Goal: Task Accomplishment & Management: Complete application form

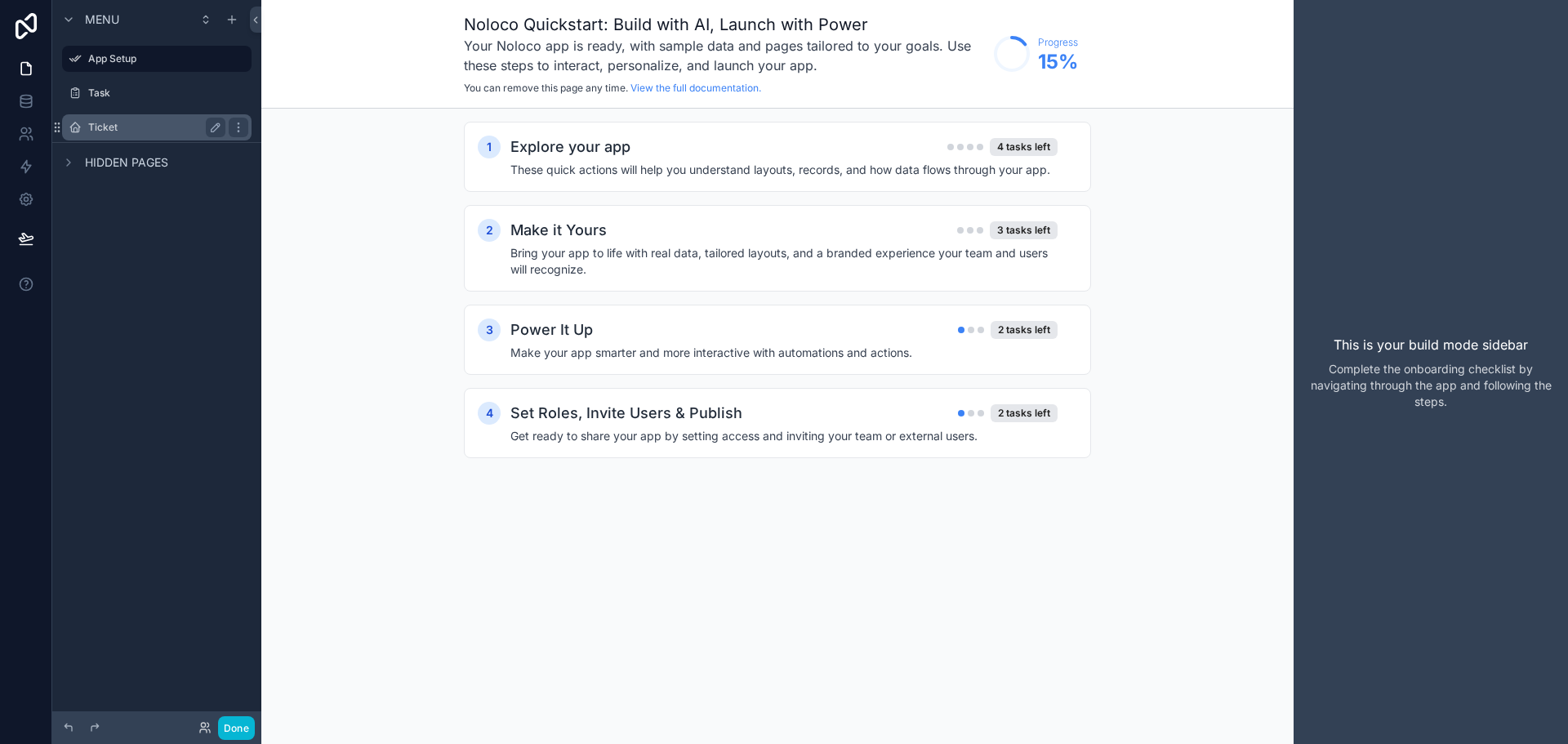
click at [127, 128] on label "Ticket" at bounding box center [153, 128] width 131 height 13
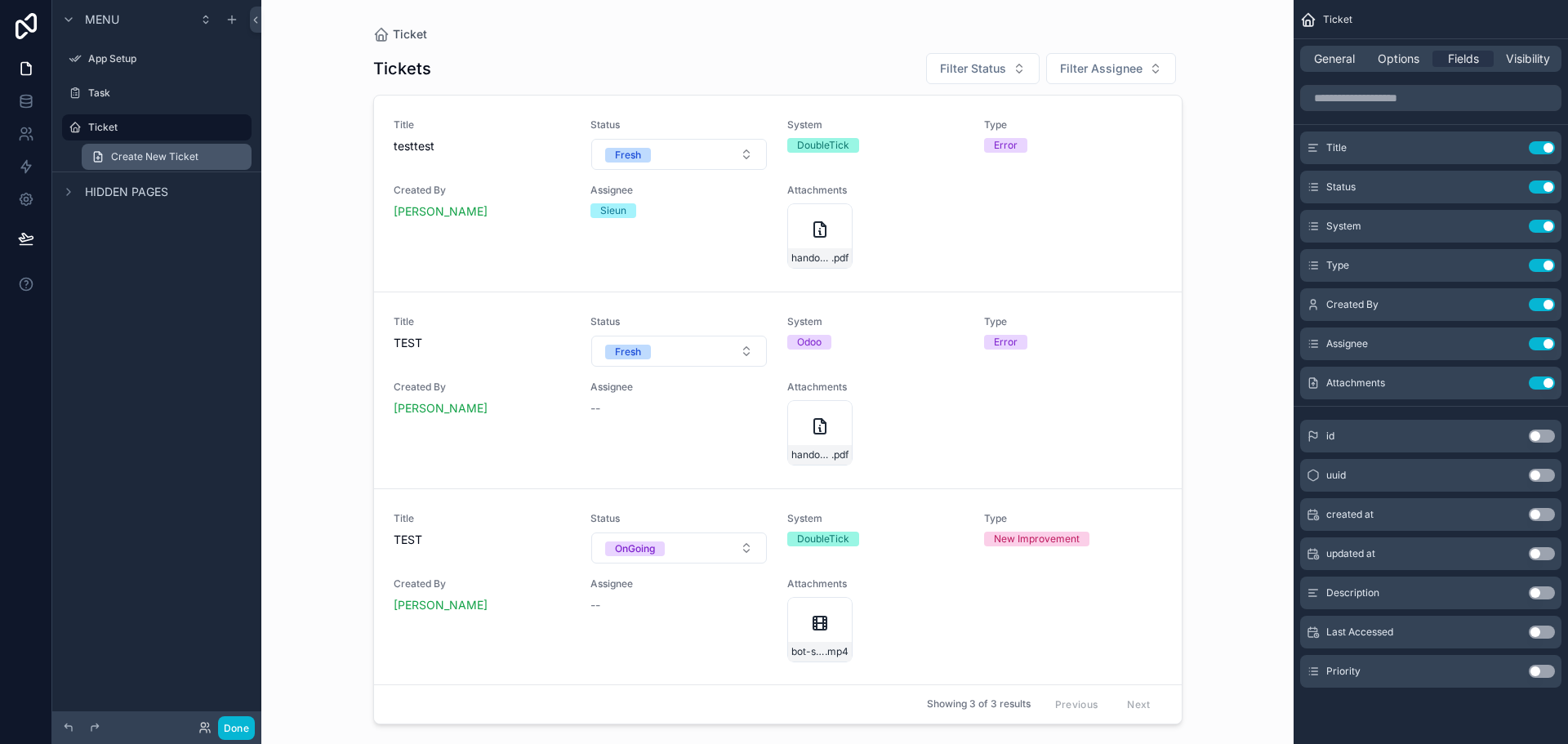
click at [162, 147] on link "Create New Ticket" at bounding box center [166, 157] width 170 height 26
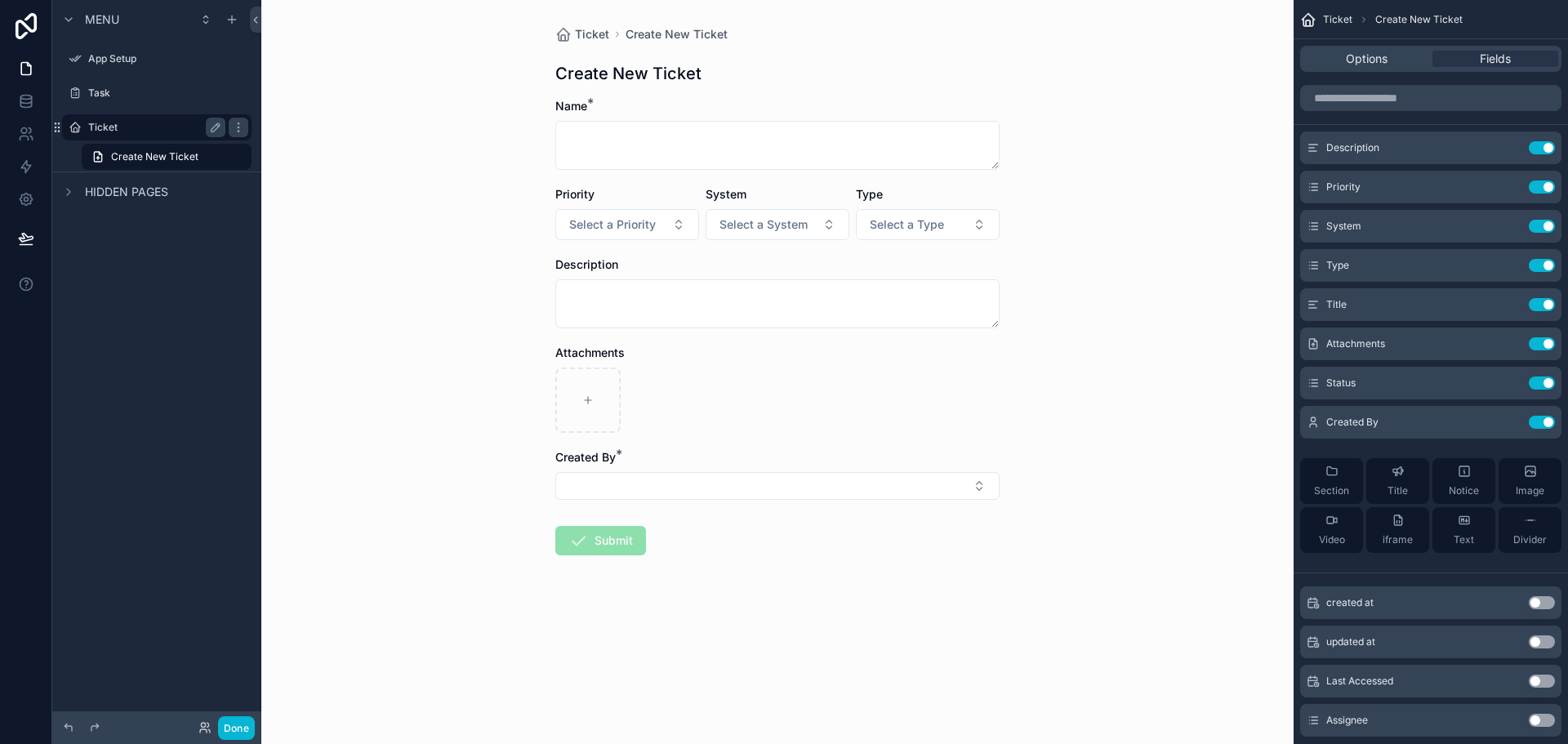
click at [155, 128] on label "Ticket" at bounding box center [153, 128] width 131 height 13
